Goal: Task Accomplishment & Management: Manage account settings

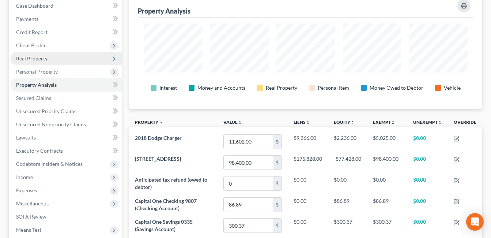
scroll to position [73, 0]
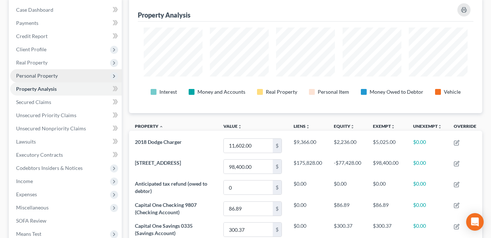
drag, startPoint x: 41, startPoint y: 75, endPoint x: 67, endPoint y: 75, distance: 26.7
click at [41, 75] on span "Personal Property" at bounding box center [37, 75] width 42 height 6
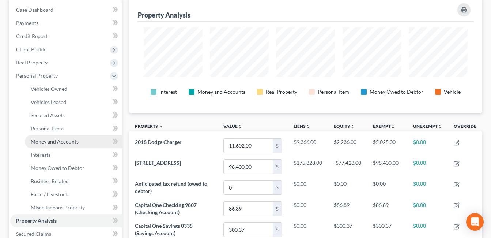
click at [61, 141] on span "Money and Accounts" at bounding box center [55, 141] width 48 height 6
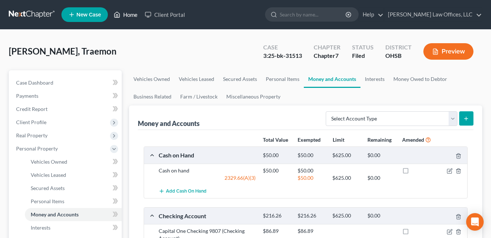
click at [132, 15] on link "Home" at bounding box center [125, 14] width 31 height 13
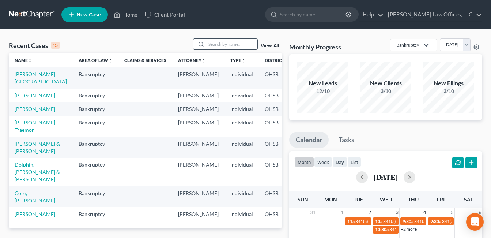
click at [229, 43] on input "search" at bounding box center [231, 44] width 51 height 11
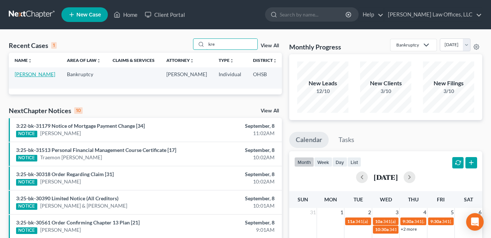
type input "kre"
click at [20, 76] on link "[PERSON_NAME]" at bounding box center [35, 74] width 41 height 6
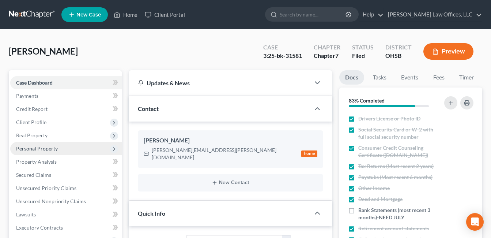
click at [46, 148] on span "Personal Property" at bounding box center [37, 148] width 42 height 6
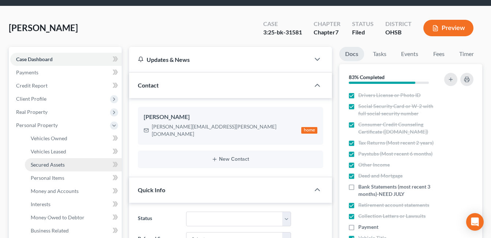
scroll to position [37, 0]
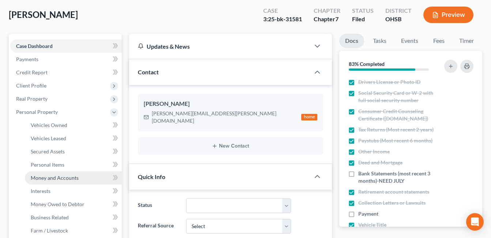
click at [53, 176] on span "Money and Accounts" at bounding box center [55, 178] width 48 height 6
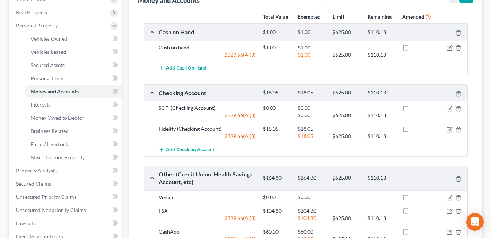
scroll to position [110, 0]
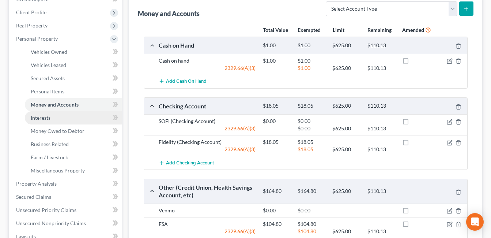
click at [50, 117] on span "Interests" at bounding box center [41, 118] width 20 height 6
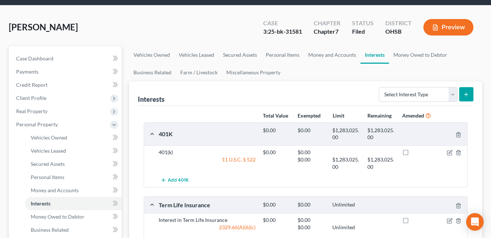
scroll to position [73, 0]
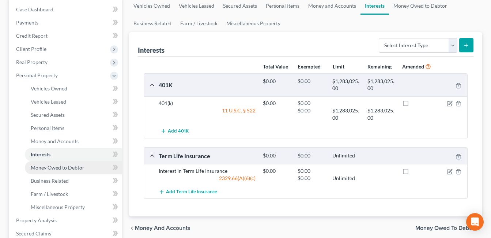
click at [68, 167] on span "Money Owed to Debtor" at bounding box center [58, 167] width 54 height 6
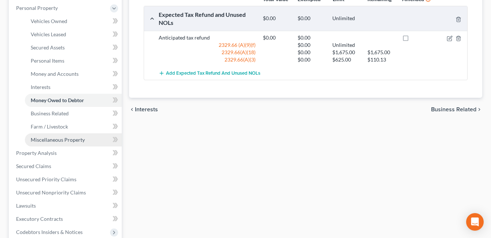
scroll to position [146, 0]
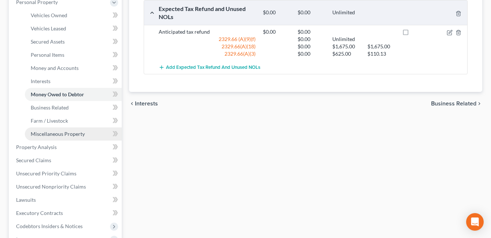
click at [62, 133] on span "Miscellaneous Property" at bounding box center [58, 134] width 54 height 6
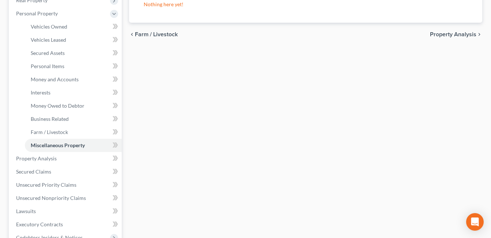
scroll to position [146, 0]
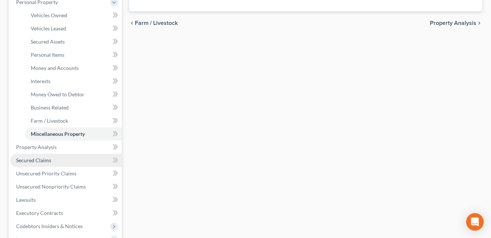
click at [50, 159] on span "Secured Claims" at bounding box center [33, 160] width 35 height 6
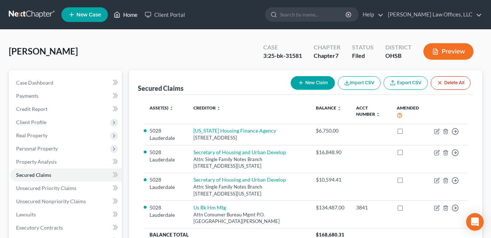
click at [130, 15] on link "Home" at bounding box center [125, 14] width 31 height 13
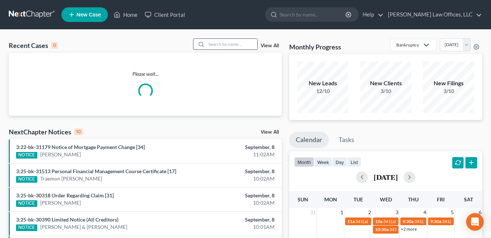
click at [212, 46] on input "search" at bounding box center [231, 44] width 51 height 11
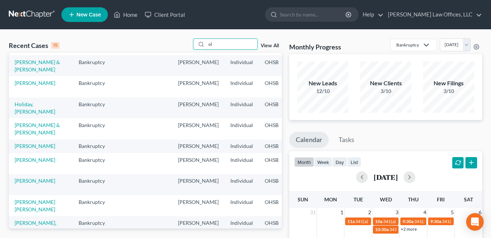
scroll to position [110, 0]
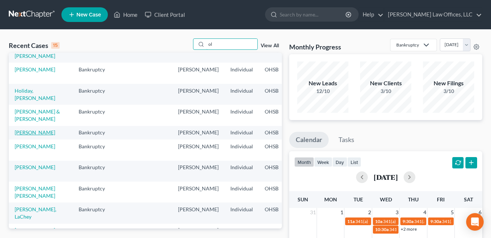
type input "ol"
click at [26, 135] on link "[PERSON_NAME]" at bounding box center [35, 132] width 41 height 6
select select "4"
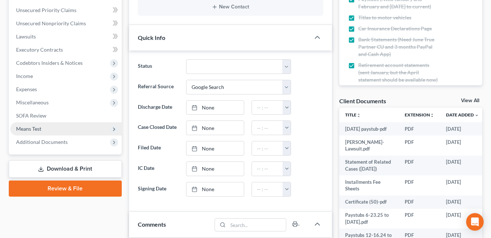
scroll to position [183, 0]
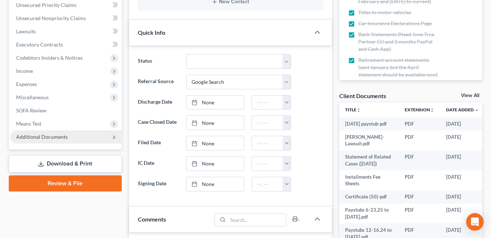
click at [53, 139] on span "Additional Documents" at bounding box center [42, 137] width 52 height 6
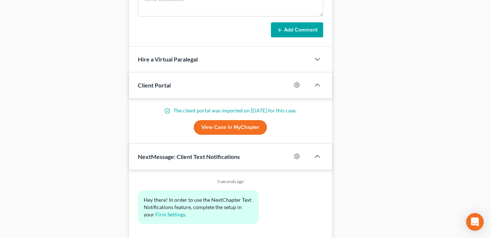
scroll to position [433, 0]
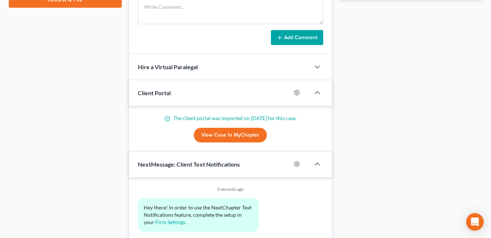
click at [238, 137] on link "View Case in MyChapter" at bounding box center [230, 135] width 73 height 15
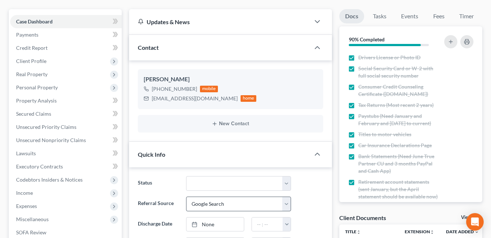
scroll to position [0, 0]
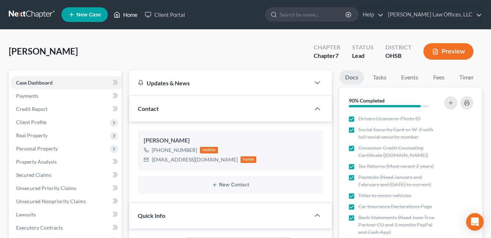
click at [133, 14] on link "Home" at bounding box center [125, 14] width 31 height 13
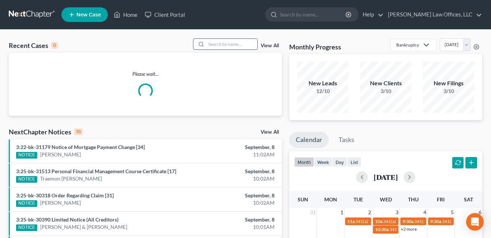
click at [219, 45] on input "search" at bounding box center [231, 44] width 51 height 11
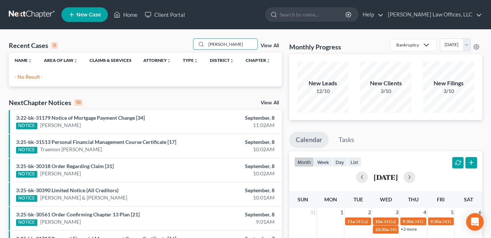
drag, startPoint x: 216, startPoint y: 42, endPoint x: 222, endPoint y: 35, distance: 9.1
click at [217, 41] on input "[PERSON_NAME]" at bounding box center [231, 44] width 51 height 11
type input "[PERSON_NAME]"
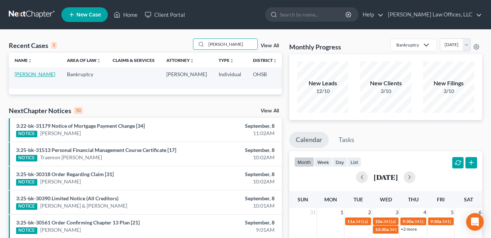
click at [23, 77] on link "[PERSON_NAME]" at bounding box center [35, 74] width 41 height 6
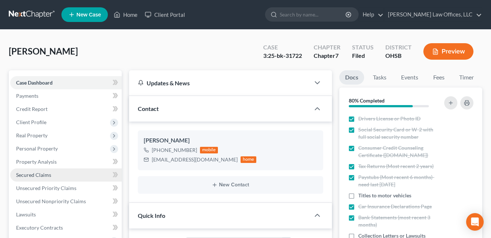
click at [50, 176] on span "Secured Claims" at bounding box center [33, 175] width 35 height 6
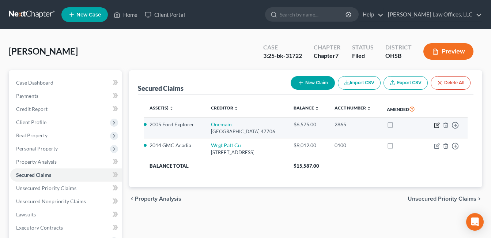
click at [435, 128] on icon "button" at bounding box center [437, 125] width 6 height 6
select select "15"
select select "2"
select select "0"
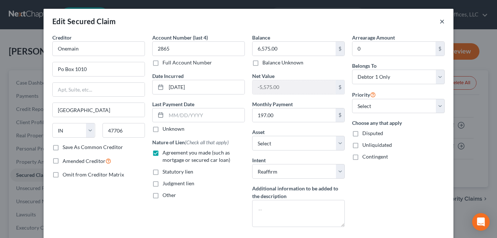
click at [440, 21] on button "×" at bounding box center [442, 21] width 5 height 9
